Goal: Information Seeking & Learning: Find specific fact

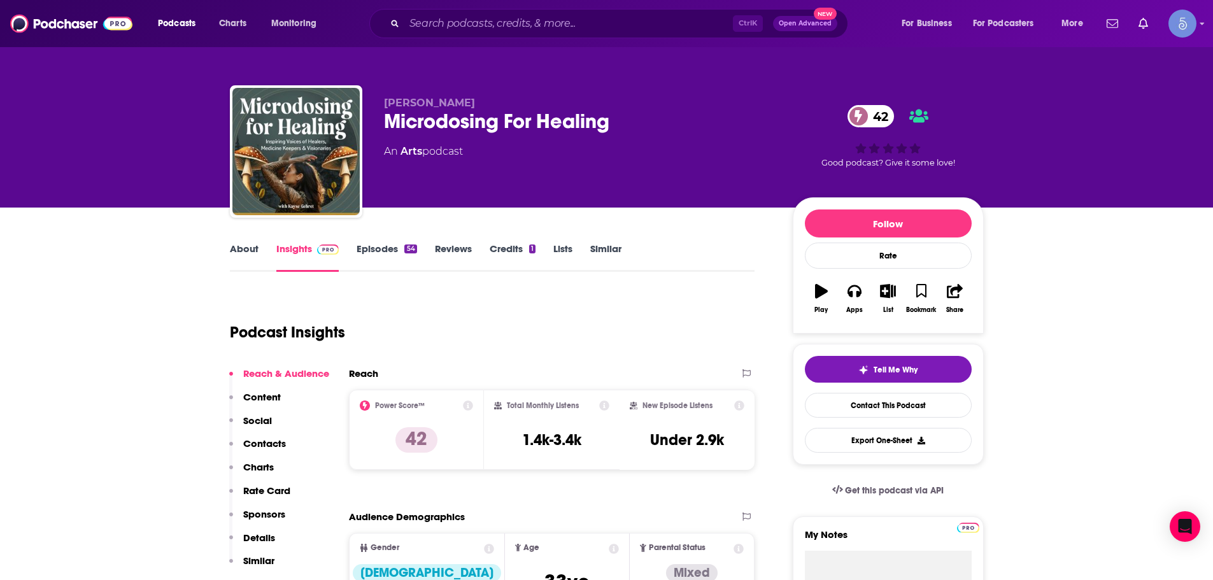
click at [418, 35] on div "Ctrl K Open Advanced New" at bounding box center [608, 23] width 479 height 29
click at [422, 27] on input "Search podcasts, credits, & more..." at bounding box center [568, 23] width 329 height 20
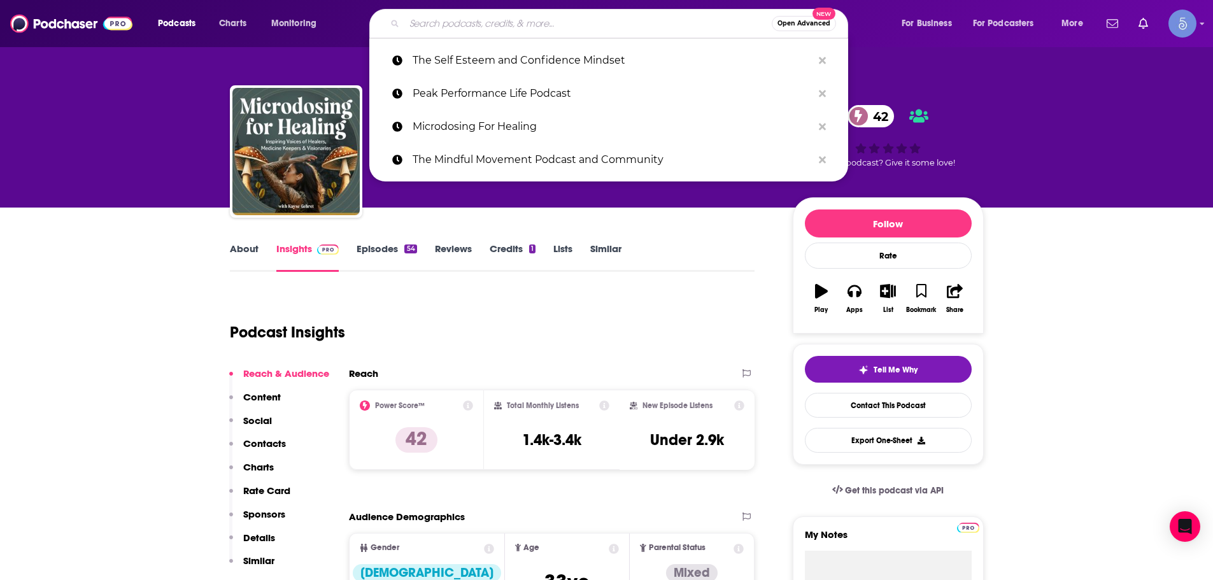
paste input "Call IT In with Dar"
type input "Call IT In with Dar"
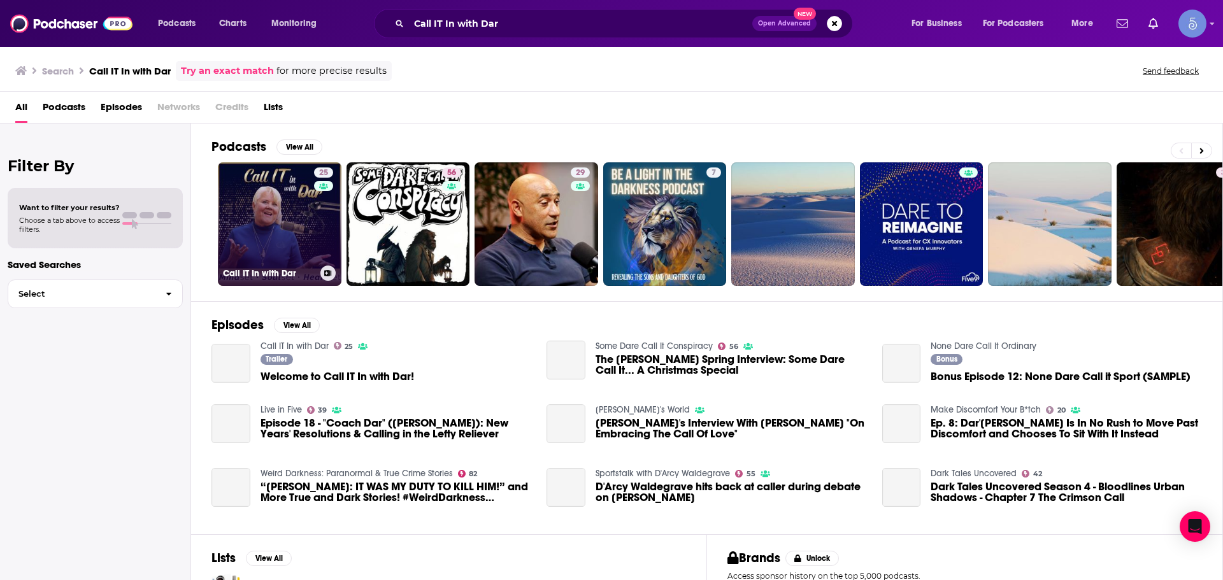
click at [296, 226] on link "25 Call IT In with Dar" at bounding box center [280, 224] width 124 height 124
